Goal: Transaction & Acquisition: Purchase product/service

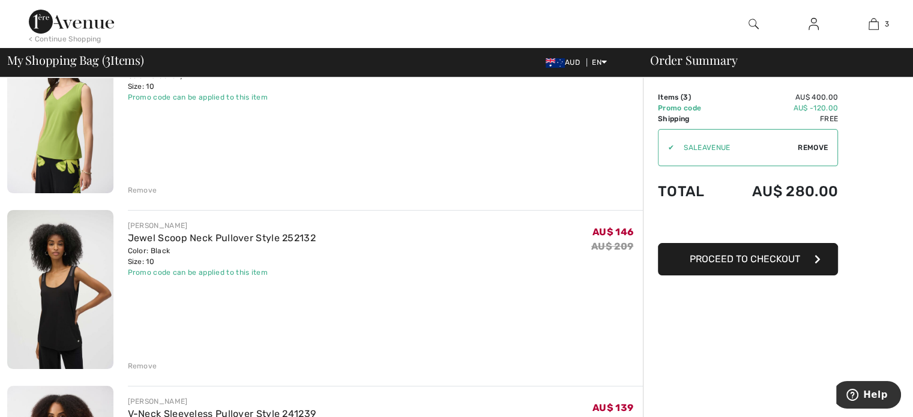
scroll to position [120, 0]
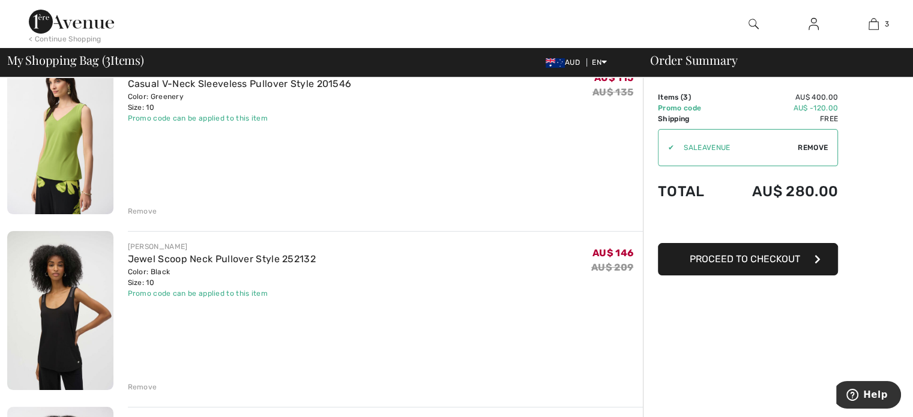
click at [757, 259] on span "Proceed to Checkout" at bounding box center [744, 258] width 110 height 11
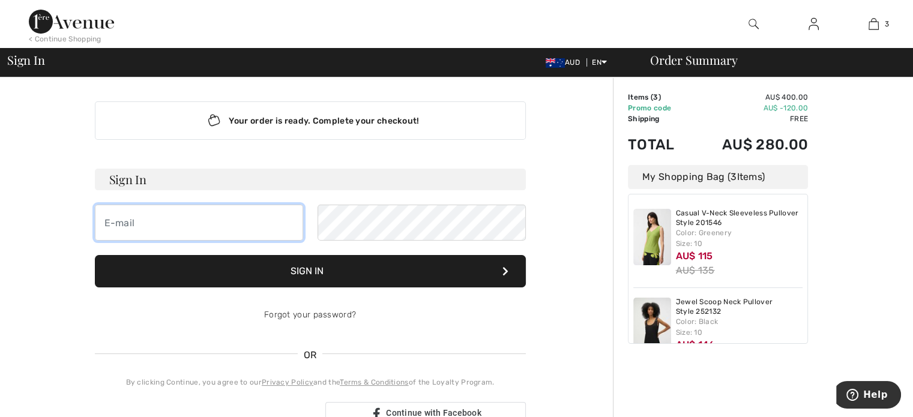
click at [170, 219] on input "email" at bounding box center [199, 223] width 208 height 36
type input "[EMAIL_ADDRESS][DOMAIN_NAME]"
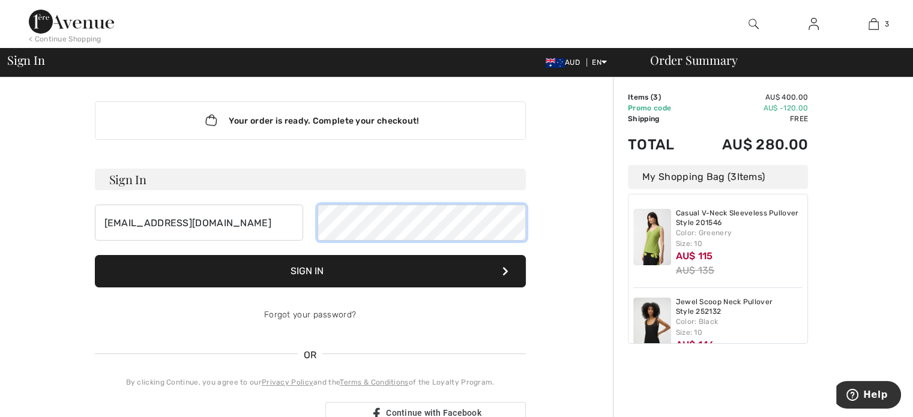
click at [95, 255] on button "Sign In" at bounding box center [310, 271] width 431 height 32
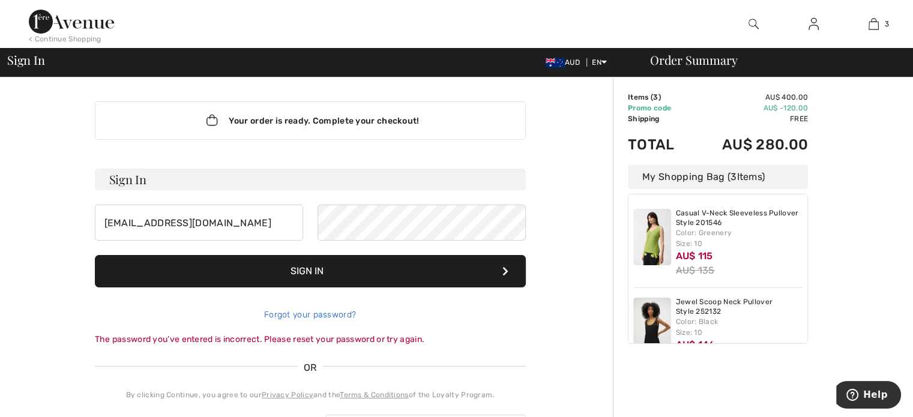
click at [329, 314] on link "Forgot your password?" at bounding box center [310, 315] width 92 height 10
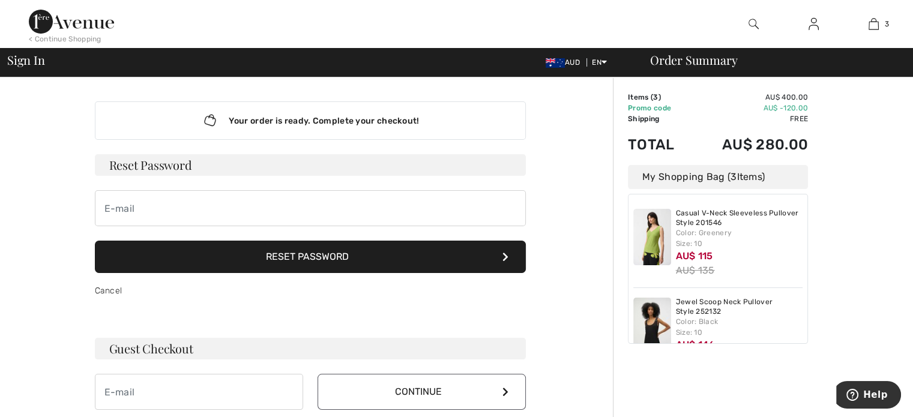
click at [319, 250] on button "Reset Password" at bounding box center [310, 257] width 431 height 32
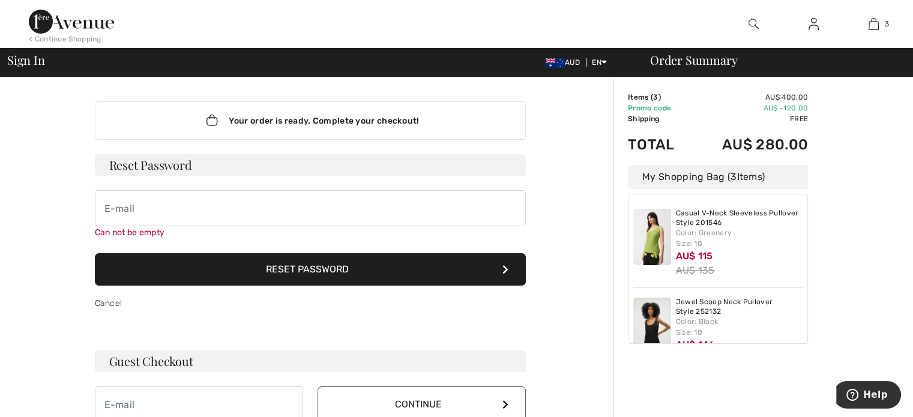
scroll to position [94, 0]
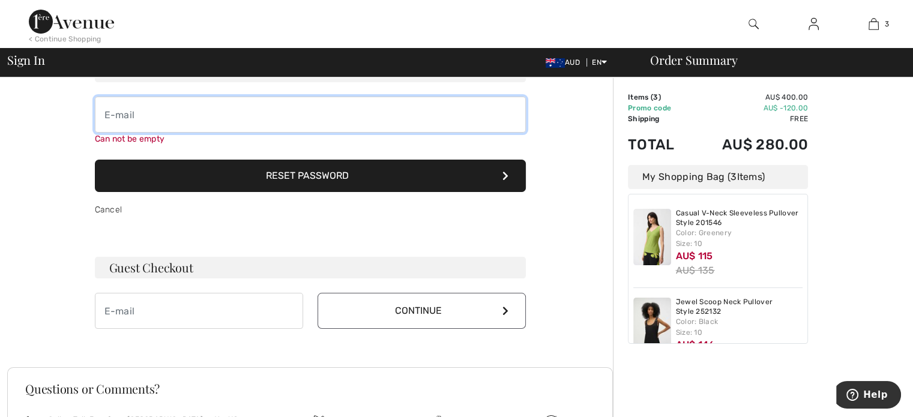
click at [200, 113] on input "email" at bounding box center [310, 115] width 431 height 36
type input "yarravalley55@live.co.uk"
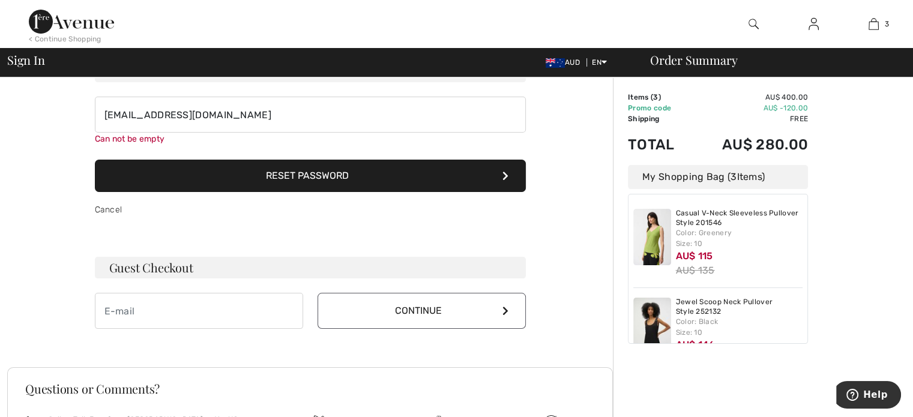
click at [306, 174] on button "Reset Password" at bounding box center [310, 176] width 431 height 32
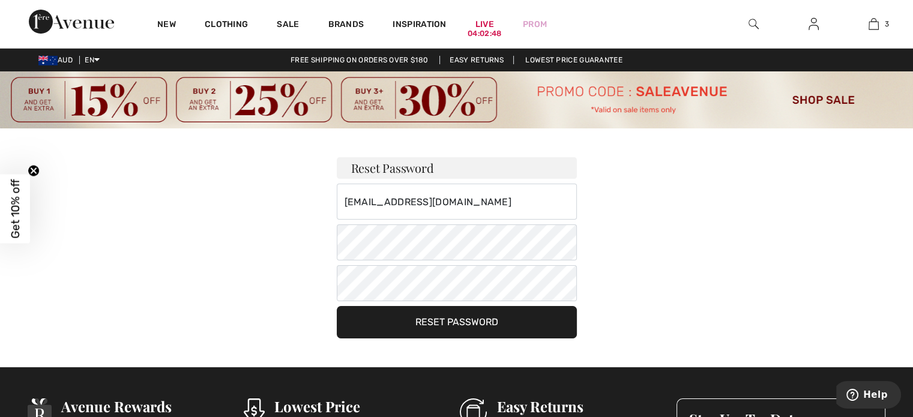
drag, startPoint x: 451, startPoint y: 316, endPoint x: 701, endPoint y: 221, distance: 266.8
click at [451, 316] on button "Reset Password" at bounding box center [457, 322] width 240 height 32
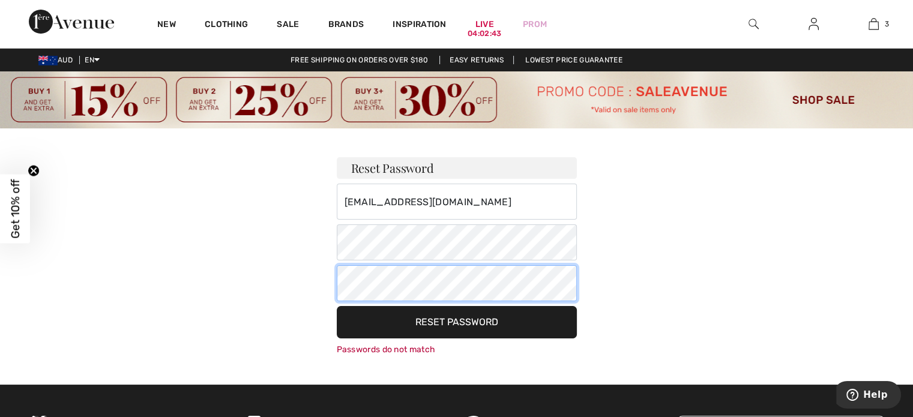
click at [301, 283] on div "Reset Password yarravalley55@live.co.uk Your password must: include both lower …" at bounding box center [457, 241] width 840 height 227
click at [463, 314] on button "Reset Password" at bounding box center [457, 322] width 240 height 32
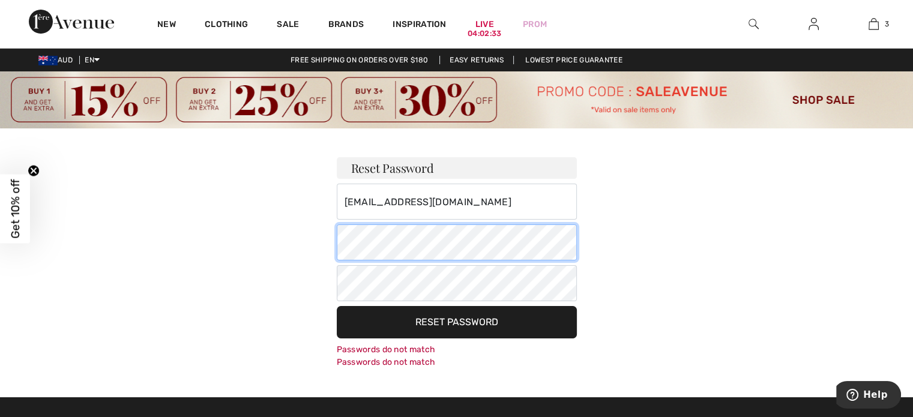
click at [297, 242] on div "Reset Password yarravalley55@live.co.uk Your password must: include both lower …" at bounding box center [457, 248] width 840 height 240
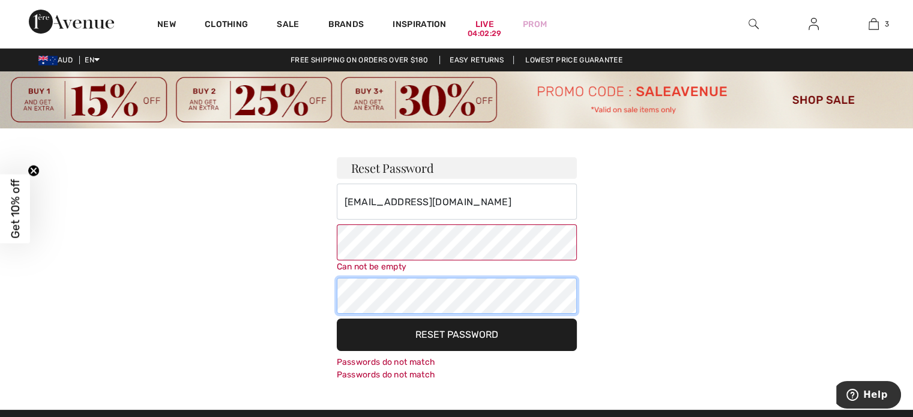
click at [235, 278] on div "Reset Password yarravalley55@live.co.uk Can not be empty Your password must: in…" at bounding box center [457, 254] width 840 height 253
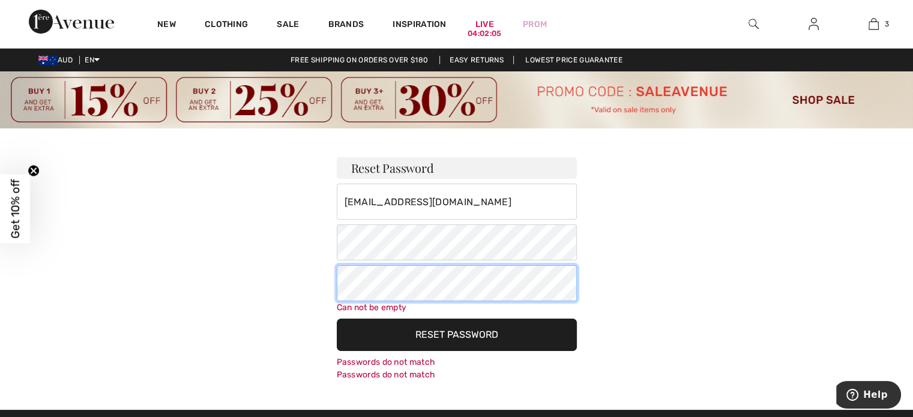
click at [337, 319] on button "Reset Password" at bounding box center [457, 335] width 240 height 32
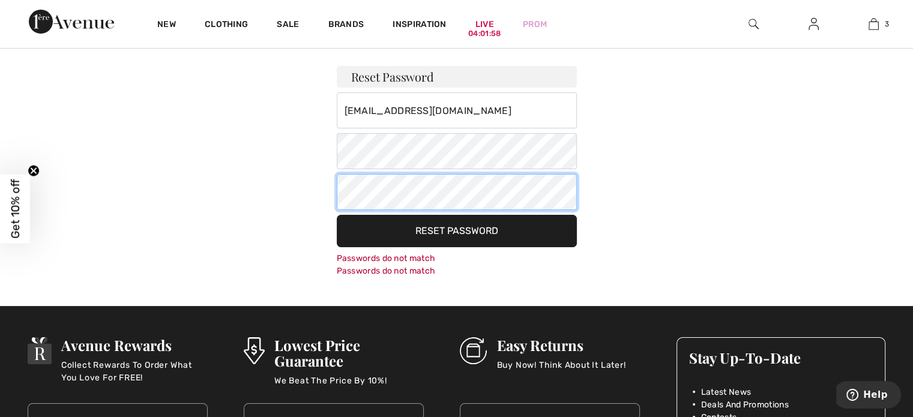
scroll to position [180, 0]
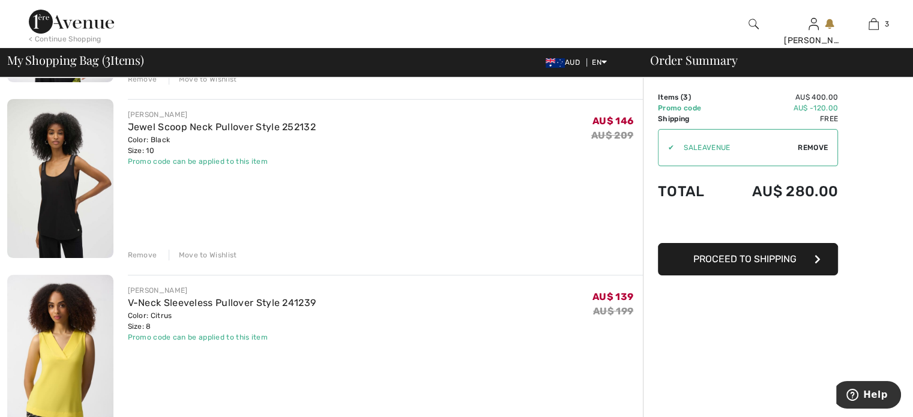
scroll to position [180, 0]
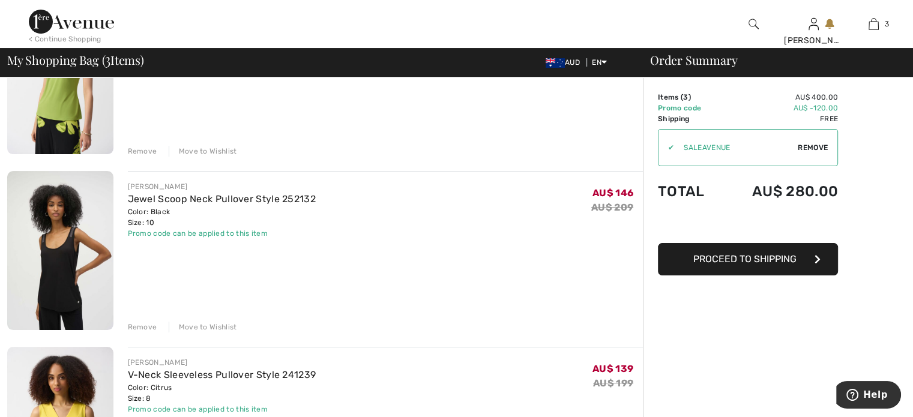
click at [778, 259] on span "Proceed to Shipping" at bounding box center [744, 258] width 103 height 11
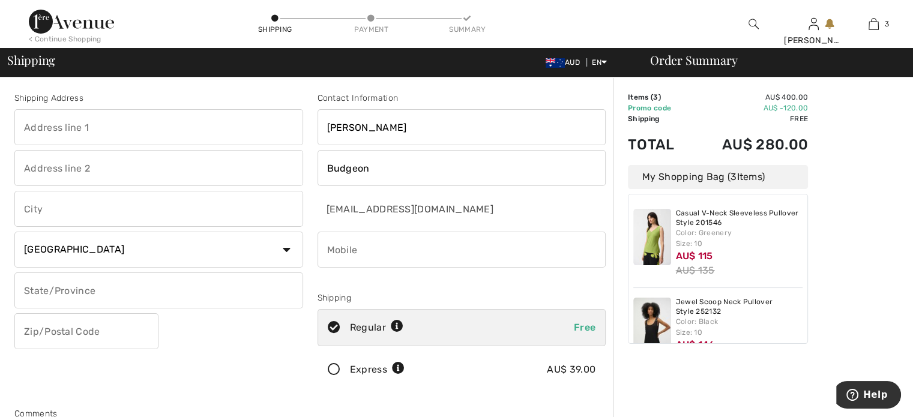
click at [132, 129] on input "text" at bounding box center [158, 127] width 289 height 36
type input "8 jobson mews"
click at [215, 290] on input "text" at bounding box center [158, 290] width 289 height 36
type input "western australia"
click at [103, 332] on input "text" at bounding box center [86, 331] width 144 height 36
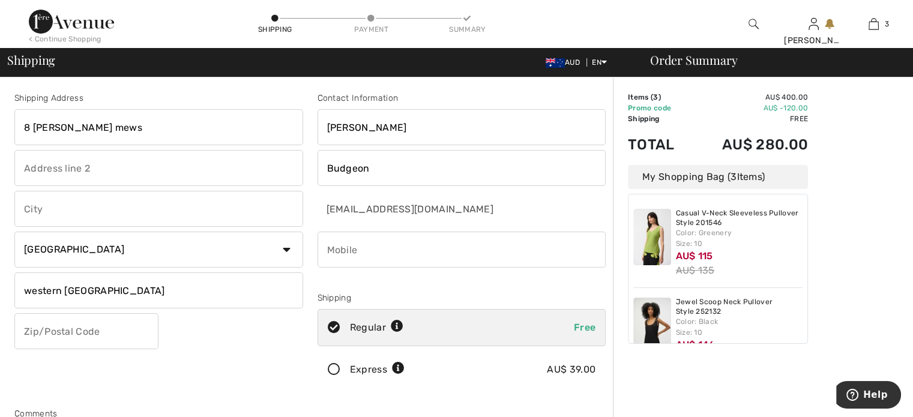
type input "6028"
click at [364, 248] on input "phone" at bounding box center [461, 250] width 289 height 36
click at [329, 246] on input "phone" at bounding box center [461, 250] width 289 height 36
click at [330, 251] on input "phone" at bounding box center [461, 250] width 289 height 36
type input "4"
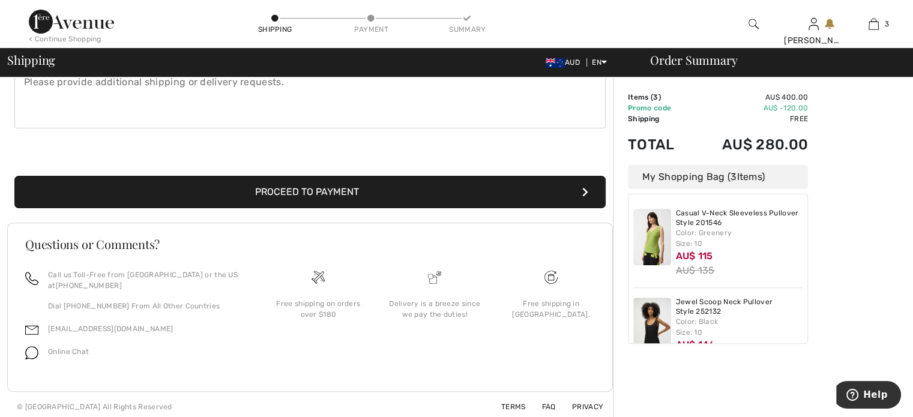
type input "0061408920707"
click at [331, 187] on button "Proceed to Payment" at bounding box center [309, 192] width 591 height 32
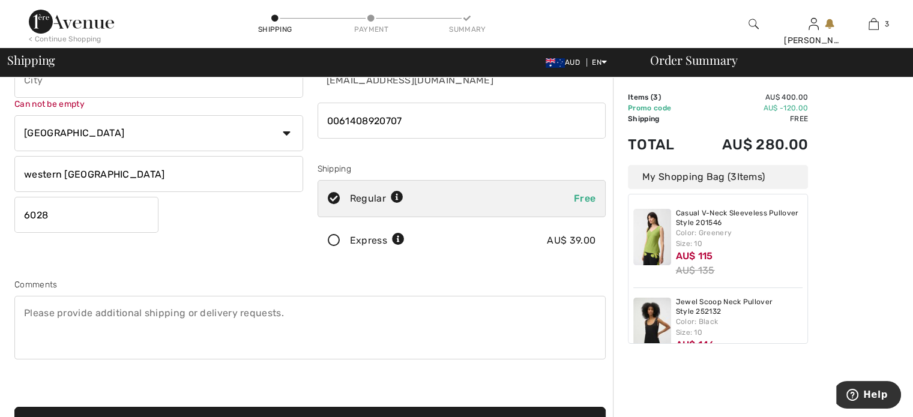
scroll to position [94, 0]
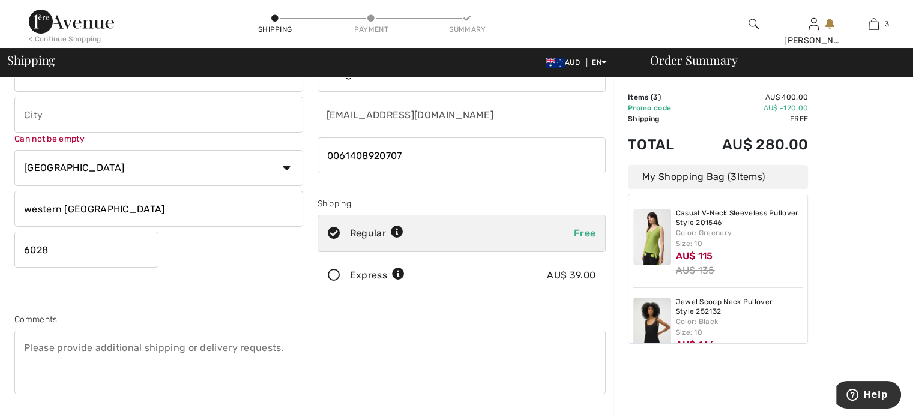
click at [106, 116] on input "text" at bounding box center [158, 115] width 289 height 36
type input "Iluka"
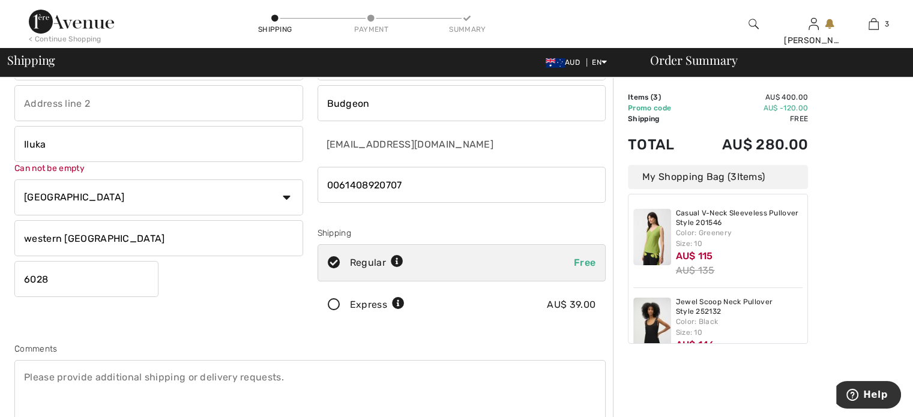
scroll to position [180, 0]
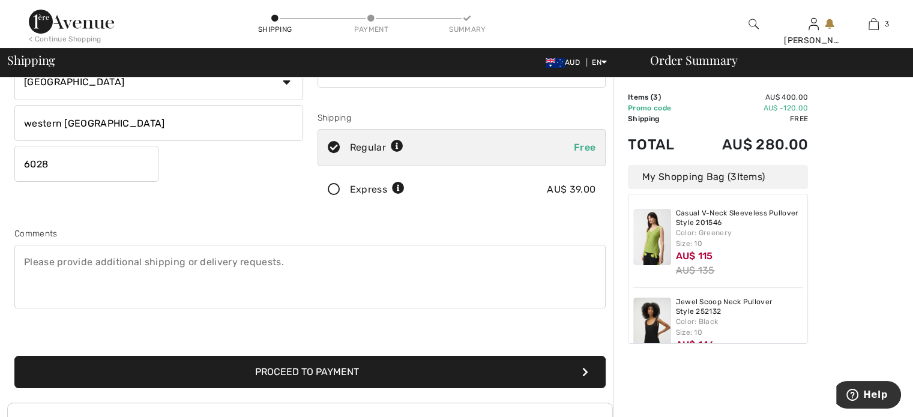
click at [331, 367] on button "Proceed to Payment" at bounding box center [309, 372] width 591 height 32
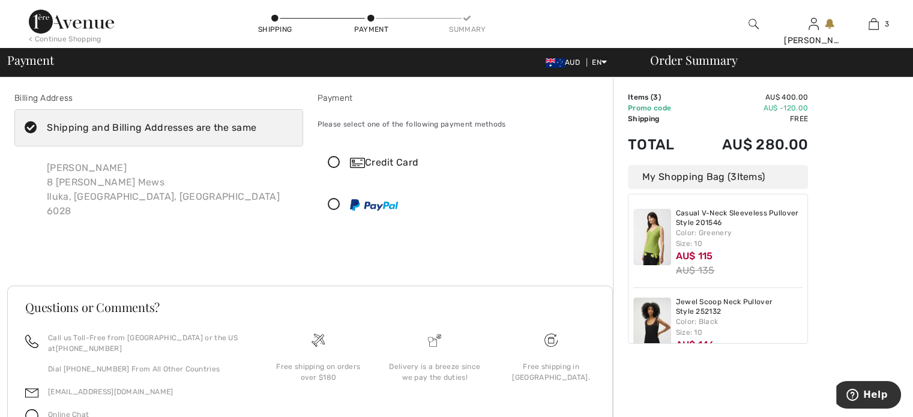
click at [335, 161] on icon at bounding box center [334, 163] width 32 height 13
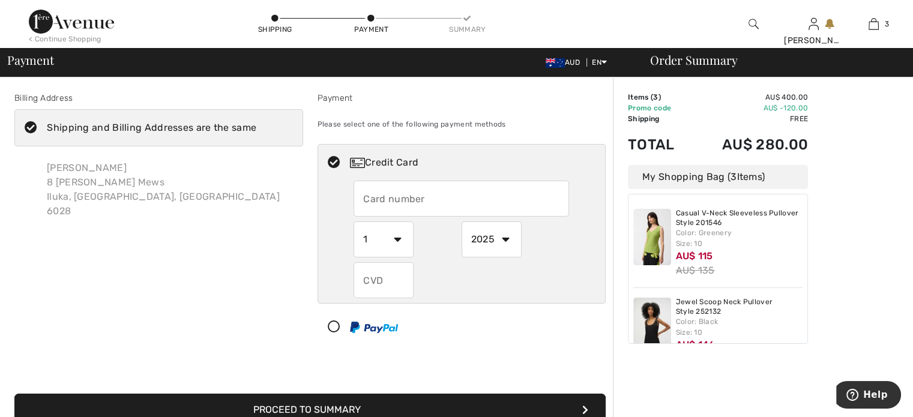
click at [434, 198] on input "text" at bounding box center [460, 199] width 215 height 36
type input "5217291904947978"
click at [510, 238] on select "2025 2026 2027 2028 2029 2030 2031 2032 2033 2034 2035" at bounding box center [491, 239] width 60 height 36
select select "2026"
click at [461, 221] on select "2025 2026 2027 2028 2029 2030 2031 2032 2033 2034 2035" at bounding box center [491, 239] width 60 height 36
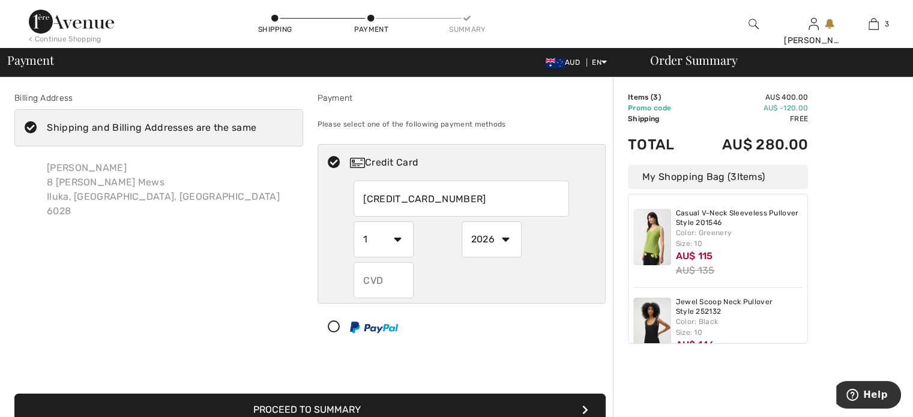
click at [392, 275] on input "text" at bounding box center [383, 280] width 60 height 36
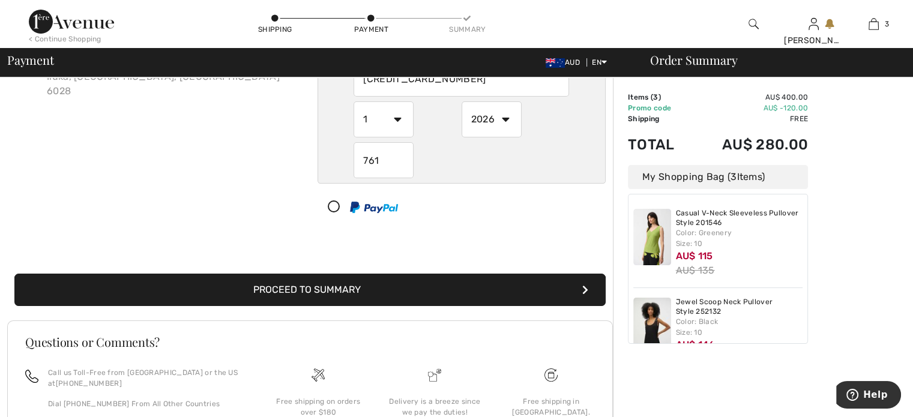
type input "761"
click at [350, 287] on button "Proceed to Summary" at bounding box center [309, 290] width 591 height 32
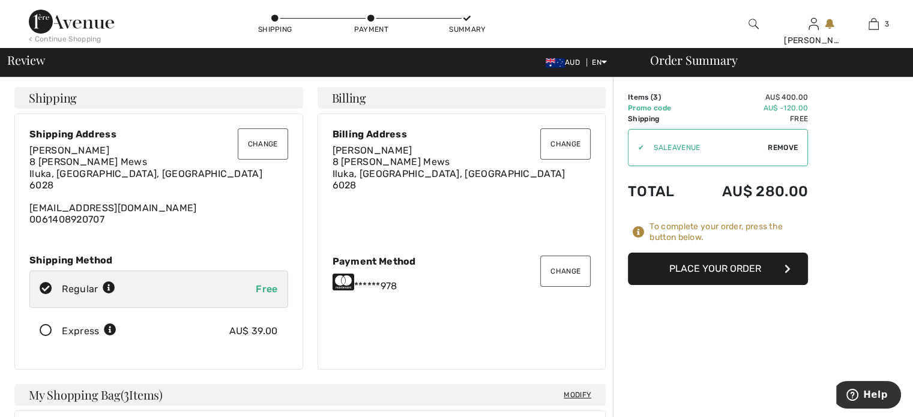
click at [700, 271] on button "Place Your Order" at bounding box center [718, 269] width 180 height 32
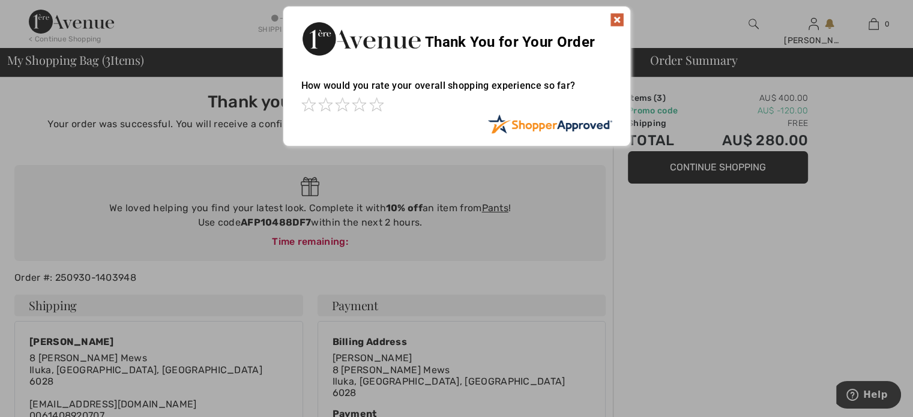
click at [617, 17] on img at bounding box center [617, 20] width 14 height 14
